Goal: Task Accomplishment & Management: Complete application form

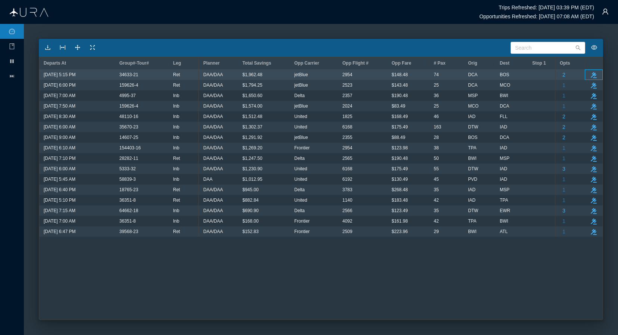
click at [528, 72] on div "take-action" at bounding box center [594, 74] width 18 height 10
click at [528, 76] on icon "button" at bounding box center [594, 75] width 6 height 6
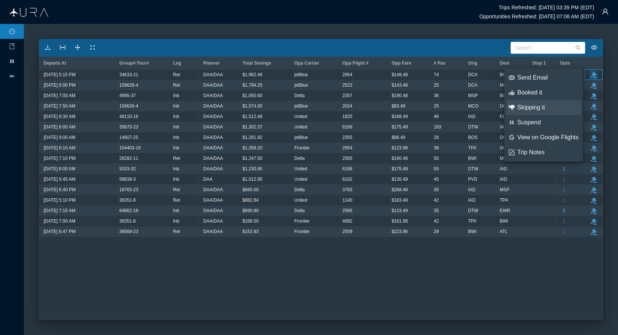
click at [528, 107] on div "Skipping it" at bounding box center [547, 107] width 61 height 8
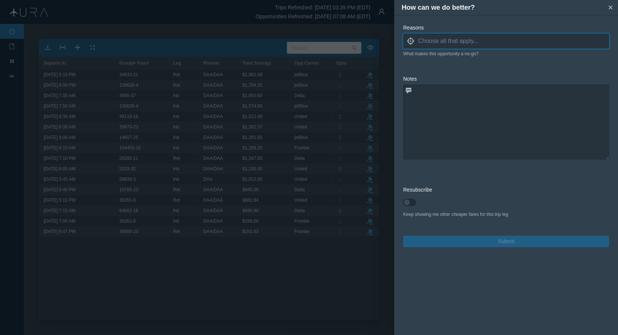
click at [462, 40] on input at bounding box center [513, 40] width 191 height 11
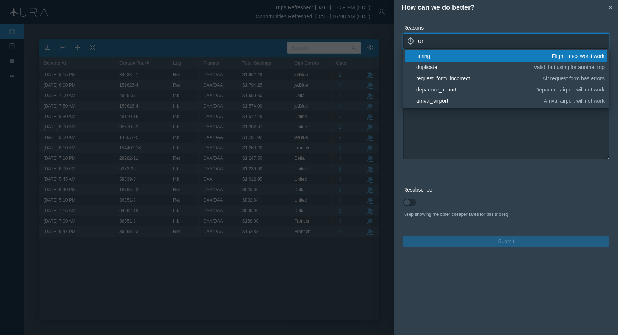
type input "o"
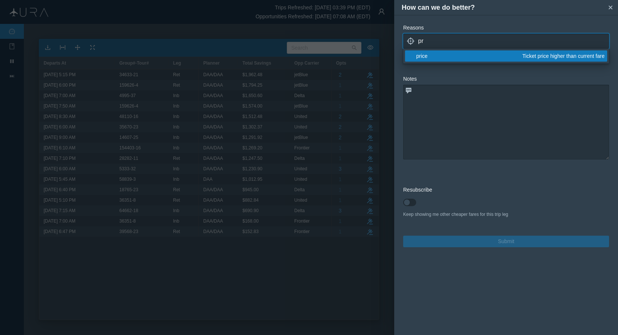
type input "pr"
click at [439, 58] on div "price" at bounding box center [468, 55] width 104 height 7
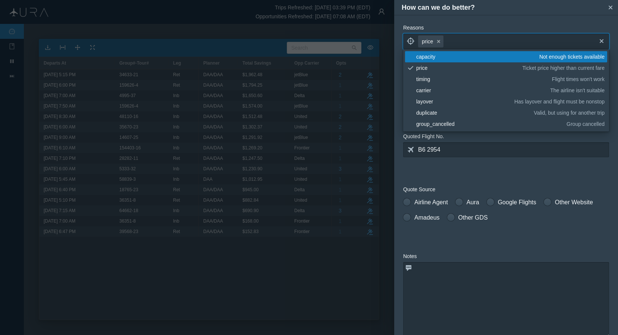
click at [517, 166] on form "Reasons locate price small-cross cross blank capacity Not enough tickets availa…" at bounding box center [506, 224] width 206 height 400
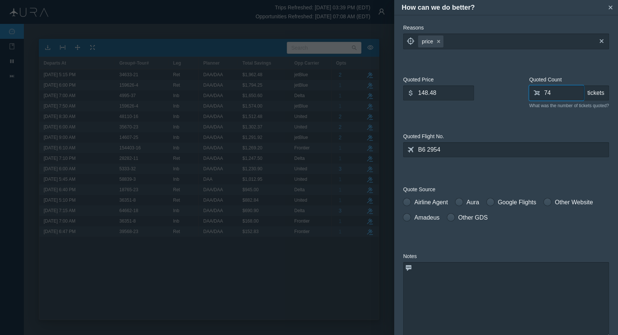
click at [528, 94] on input "74" at bounding box center [556, 92] width 54 height 15
type input "0"
type input "55"
drag, startPoint x: 446, startPoint y: 97, endPoint x: 389, endPoint y: 92, distance: 56.9
click at [389, 92] on div "How can we do better? small-cross Reasons locate price small-cross cross What m…" at bounding box center [309, 167] width 618 height 335
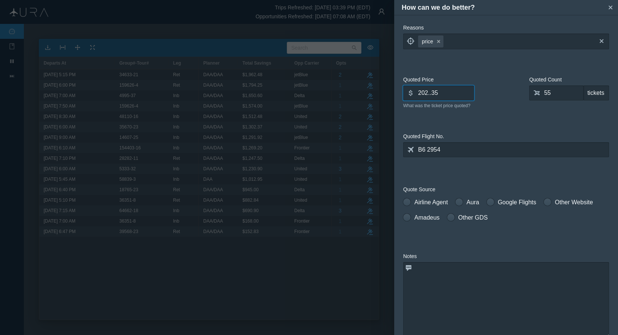
type input "202..35"
click at [479, 283] on textarea at bounding box center [506, 299] width 206 height 75
click at [407, 201] on span at bounding box center [406, 201] width 7 height 7
click at [407, 201] on input "Airline Agent" at bounding box center [405, 200] width 5 height 5
radio input "true"
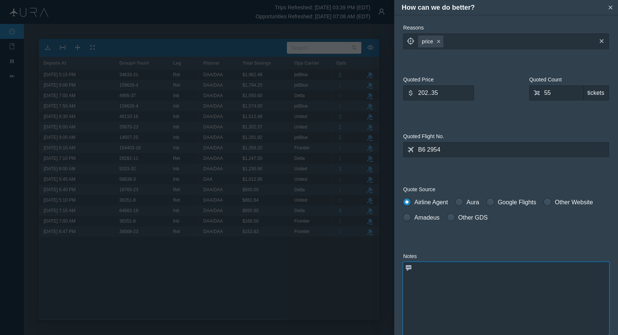
click at [451, 290] on textarea at bounding box center [506, 299] width 206 height 75
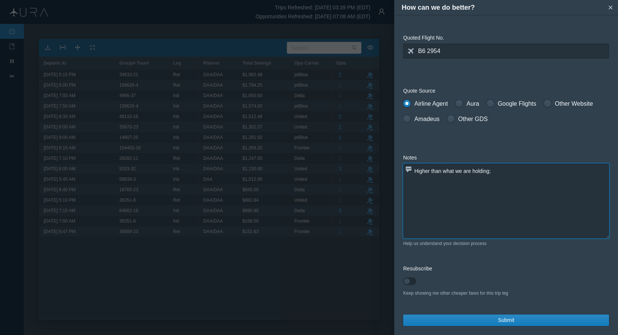
scroll to position [98, 0]
type textarea "Higher than what we are holding;"
click at [505, 321] on span "Submit" at bounding box center [506, 320] width 16 height 8
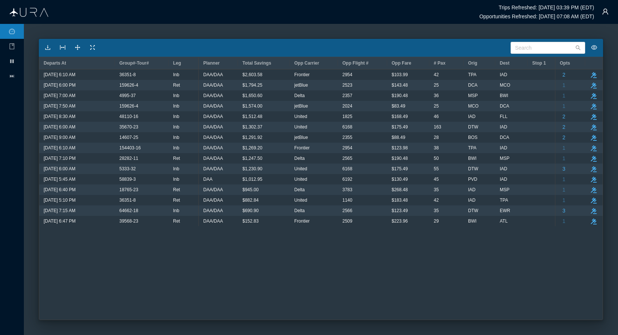
scroll to position [0, 0]
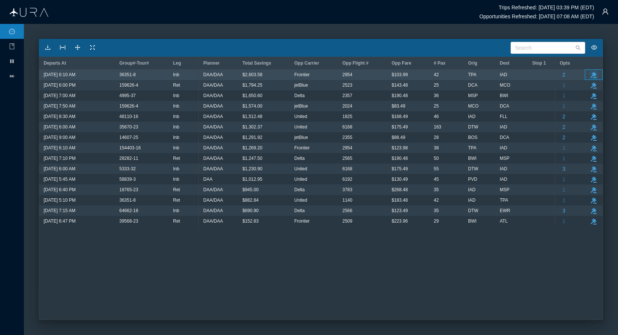
click at [528, 76] on icon "button" at bounding box center [594, 75] width 6 height 6
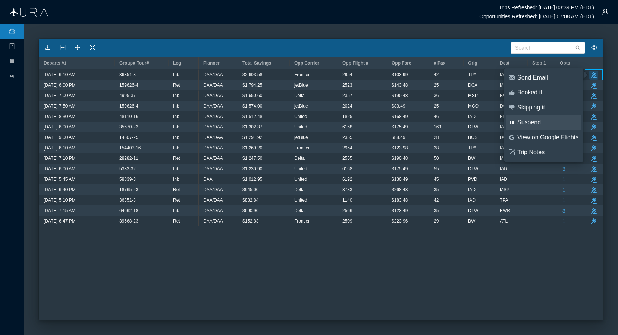
click at [528, 120] on div "Suspend" at bounding box center [547, 122] width 61 height 8
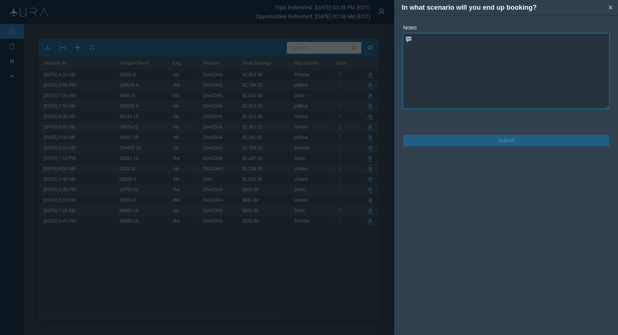
click at [494, 60] on textarea at bounding box center [506, 71] width 206 height 75
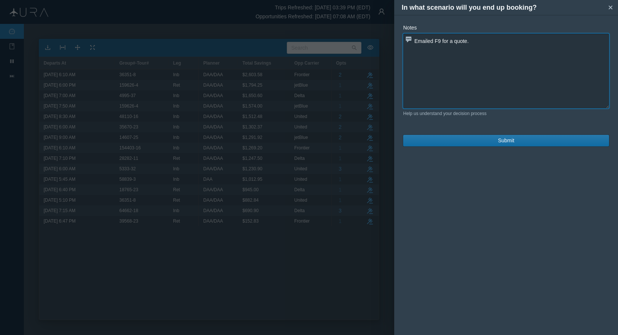
type textarea "Emailed F9 for a quote."
click at [499, 142] on span "Submit" at bounding box center [506, 141] width 16 height 8
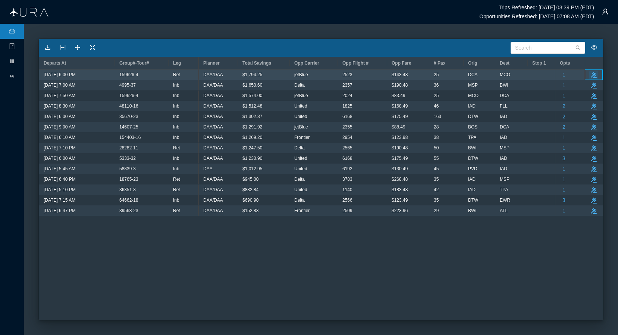
click at [528, 75] on icon "button" at bounding box center [594, 75] width 6 height 6
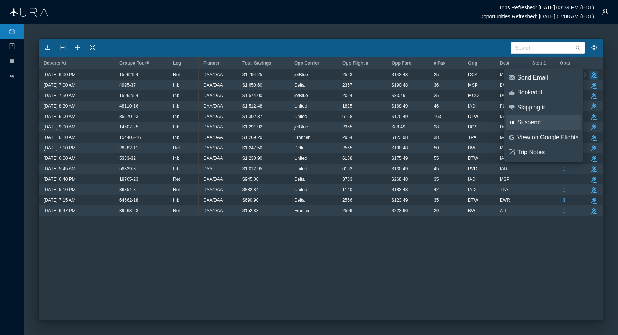
click at [528, 123] on div "Suspend" at bounding box center [547, 122] width 61 height 8
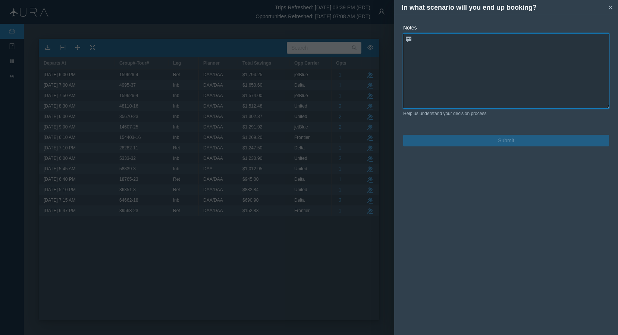
click at [427, 51] on textarea at bounding box center [506, 71] width 206 height 75
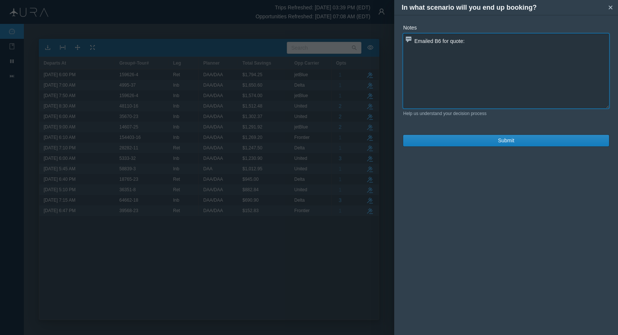
paste textarea "B62523 M [DATE] 5 DCAMCO DK1 600P 828P"
click at [479, 40] on textarea "Emailed B6 for quote: B62523 M [DATE] 5 DCAMCO DK1 600P 828P" at bounding box center [506, 71] width 206 height 75
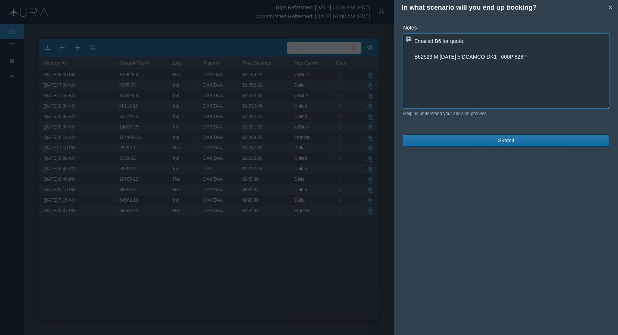
type textarea "Emailed B6 for quote: B62523 M [DATE] 5 DCAMCO DK1 600P 828P"
click at [508, 138] on span "Submit" at bounding box center [506, 141] width 16 height 8
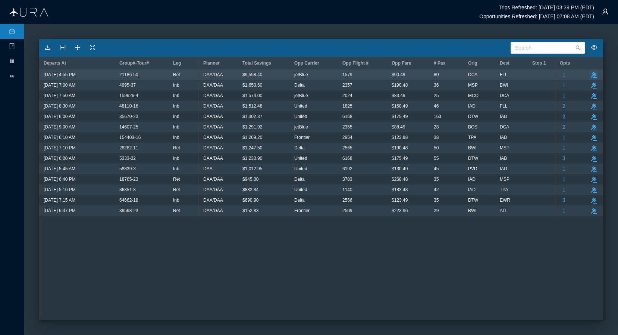
click at [528, 72] on icon "take-action" at bounding box center [594, 75] width 6 height 6
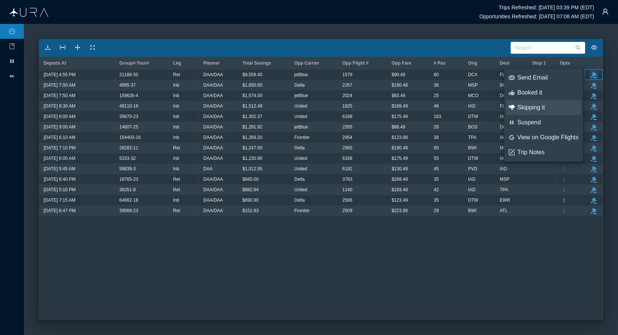
click at [528, 109] on div "Skipping it" at bounding box center [547, 107] width 61 height 8
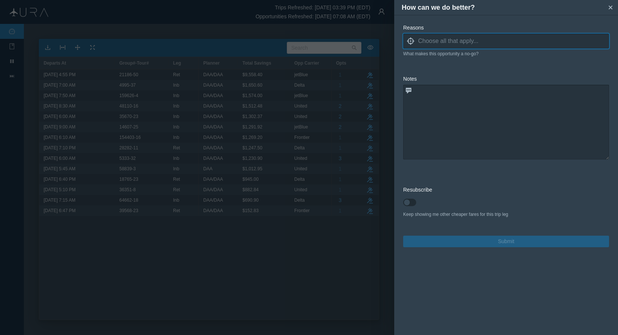
type input "j"
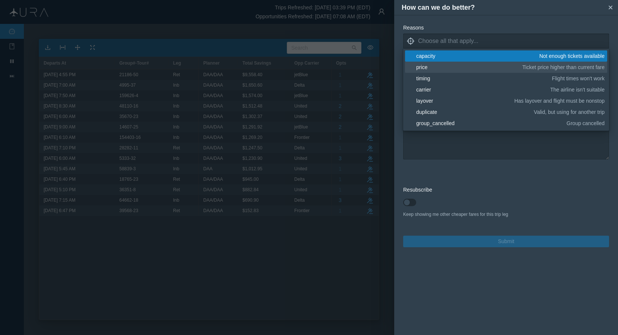
click at [433, 65] on div "price" at bounding box center [468, 66] width 104 height 7
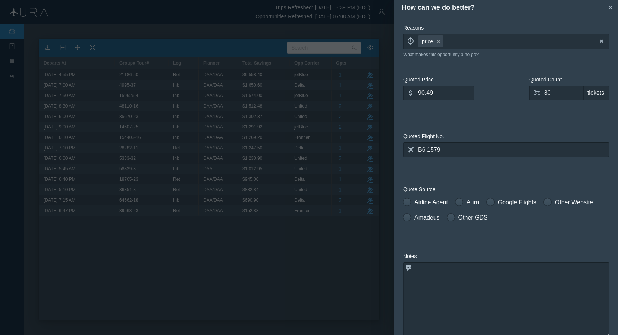
click at [483, 178] on form "Reasons locate price small-cross cross blank capacity Not enough tickets availa…" at bounding box center [506, 224] width 206 height 400
click at [406, 202] on span at bounding box center [406, 201] width 7 height 7
click at [406, 202] on input "Airline Agent" at bounding box center [405, 200] width 5 height 5
radio input "true"
drag, startPoint x: 439, startPoint y: 94, endPoint x: 382, endPoint y: 94, distance: 57.1
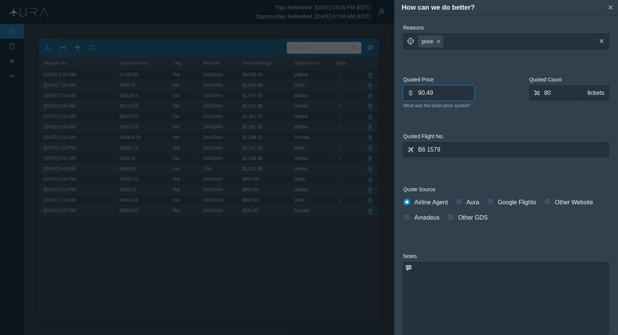
click at [382, 94] on div "How can we do better? small-cross Reasons locate price small-cross cross What m…" at bounding box center [309, 167] width 618 height 335
type input "202.00"
click at [528, 93] on input "80" at bounding box center [556, 92] width 54 height 15
type input "0"
type input "50"
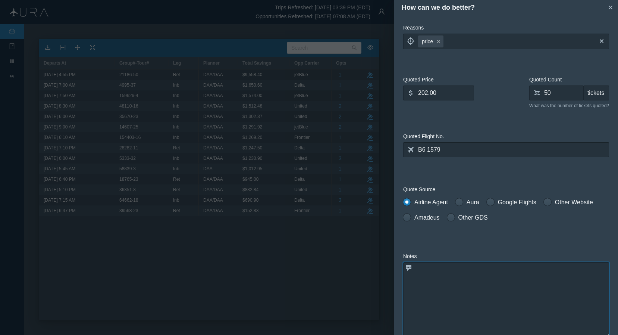
click at [457, 289] on textarea at bounding box center [506, 299] width 206 height 75
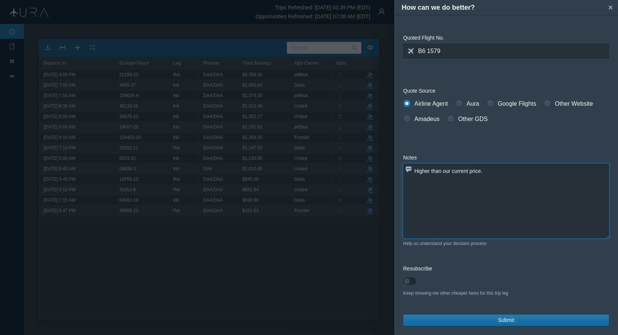
scroll to position [98, 0]
type textarea "Higher than our current price."
click at [527, 319] on button "Submit" at bounding box center [506, 320] width 206 height 12
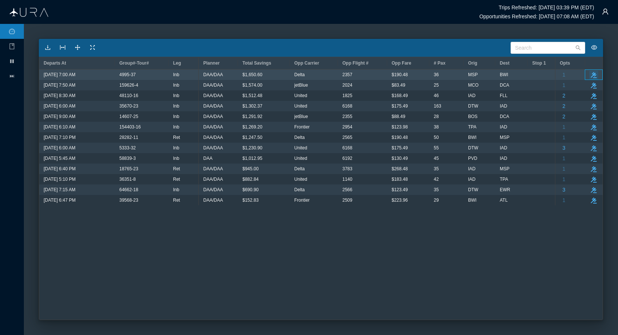
click at [528, 75] on icon "button" at bounding box center [594, 75] width 6 height 6
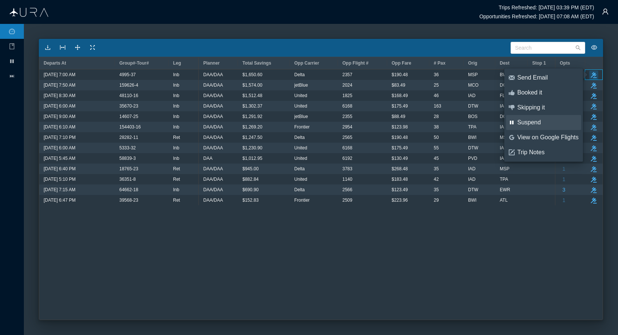
click at [528, 123] on div "Suspend" at bounding box center [547, 122] width 61 height 8
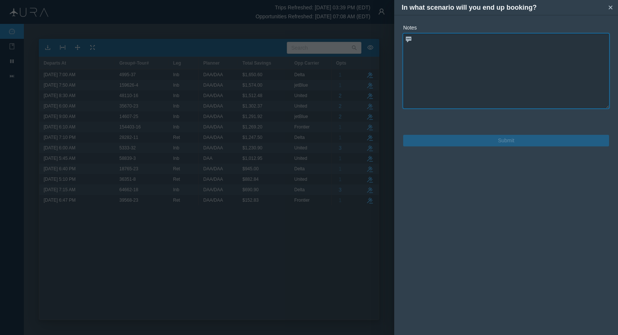
click at [483, 59] on textarea at bounding box center [506, 71] width 206 height 75
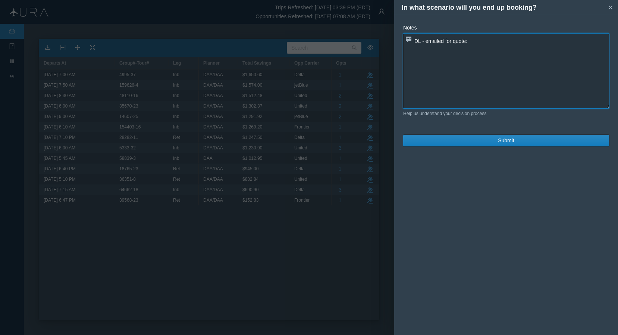
click at [484, 40] on textarea "DL - emailed for quote:" at bounding box center [506, 71] width 206 height 75
paste textarea "DL2357 [DATE] 6 MSP BWI 700A1030A [DATE]"
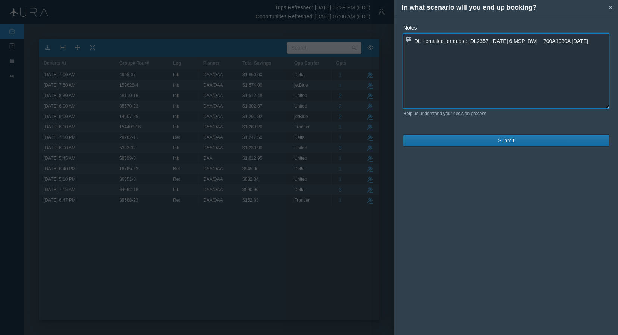
type textarea "DL - emailed for quote: DL2357 [DATE] 6 MSP BWI 700A1030A [DATE]"
click at [506, 137] on span "Submit" at bounding box center [506, 141] width 16 height 8
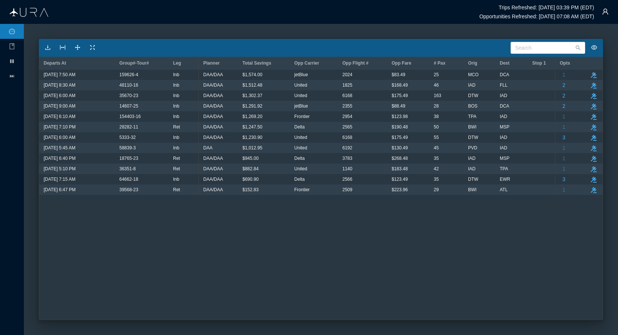
scroll to position [0, 0]
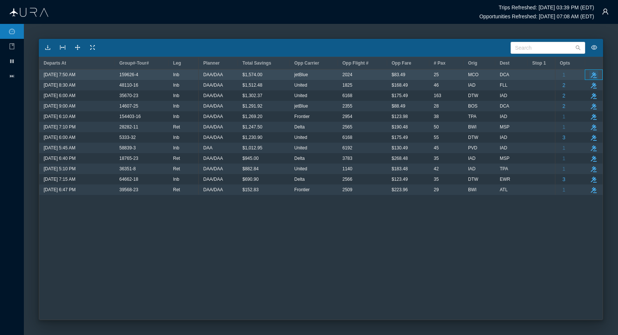
click at [528, 73] on button "take-action" at bounding box center [593, 74] width 9 height 9
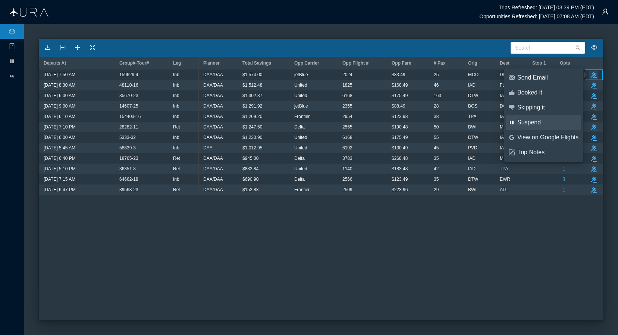
click at [528, 127] on link "pause Suspend" at bounding box center [543, 122] width 75 height 15
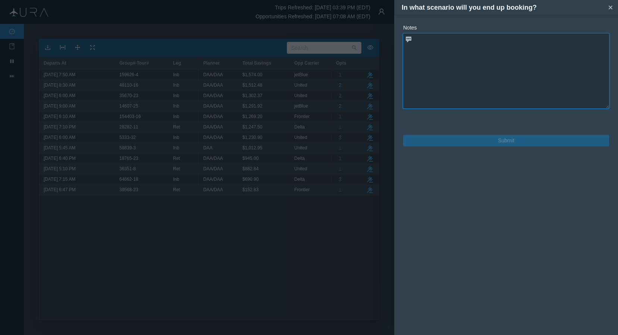
click at [515, 77] on textarea at bounding box center [506, 71] width 206 height 75
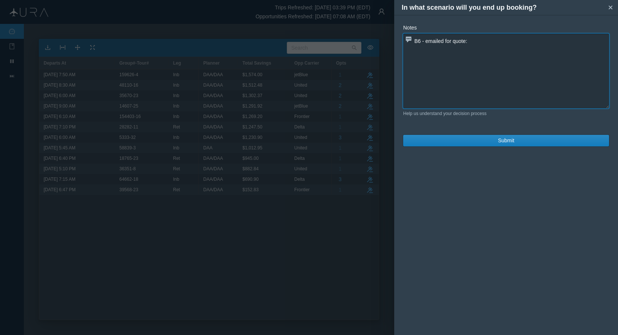
click at [523, 41] on textarea "B6 - emailed for quote:" at bounding box center [506, 71] width 206 height 75
paste textarea "B62024 [DATE] 2 MCO DCA 750A1012A"
click at [471, 41] on textarea "B6 - emailed for quote:B62024 [DATE] 2 MCO DCA 750A1012A" at bounding box center [506, 71] width 206 height 75
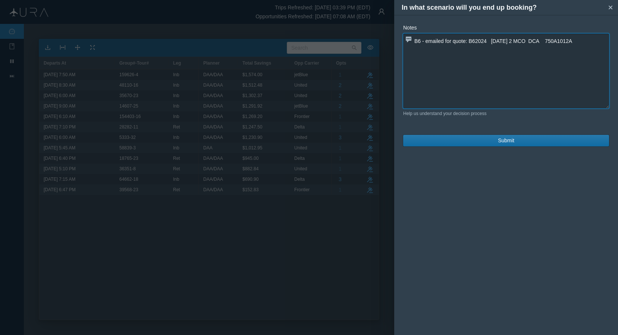
type textarea "B6 - emailed for quote: B62024 [DATE] 2 MCO DCA 750A1012A"
click at [495, 142] on button "Submit" at bounding box center [506, 141] width 206 height 12
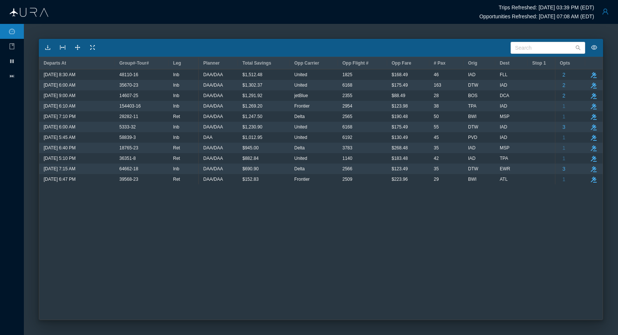
click at [528, 12] on button "button" at bounding box center [605, 11] width 15 height 15
click at [528, 59] on div "Logout" at bounding box center [587, 58] width 50 height 8
click at [528, 12] on button "button" at bounding box center [605, 11] width 15 height 15
click at [528, 61] on div "Logout" at bounding box center [587, 58] width 50 height 8
